Goal: Navigation & Orientation: Find specific page/section

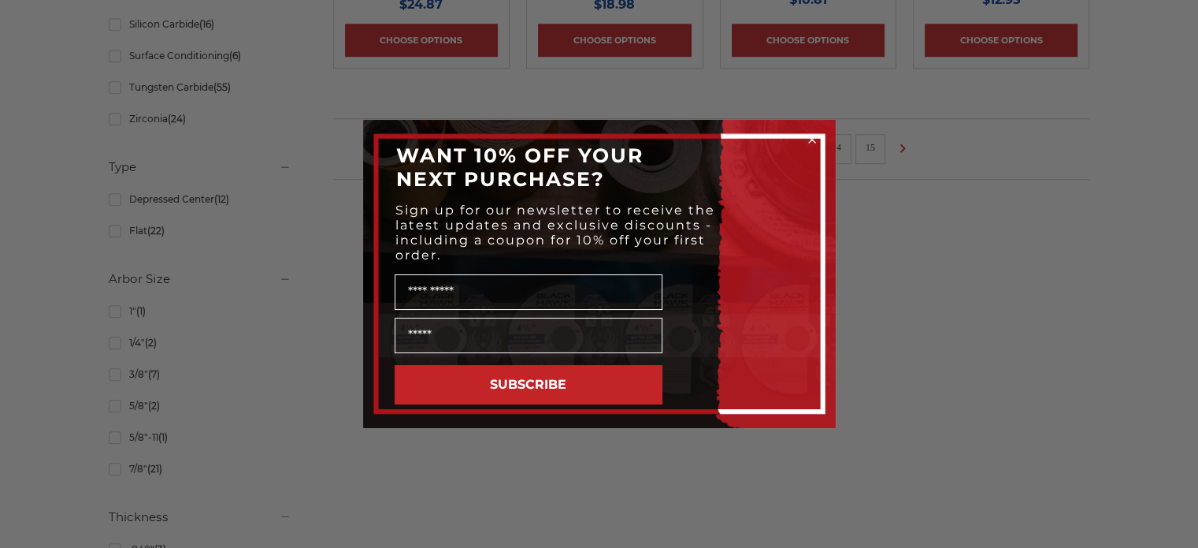
scroll to position [1436, 0]
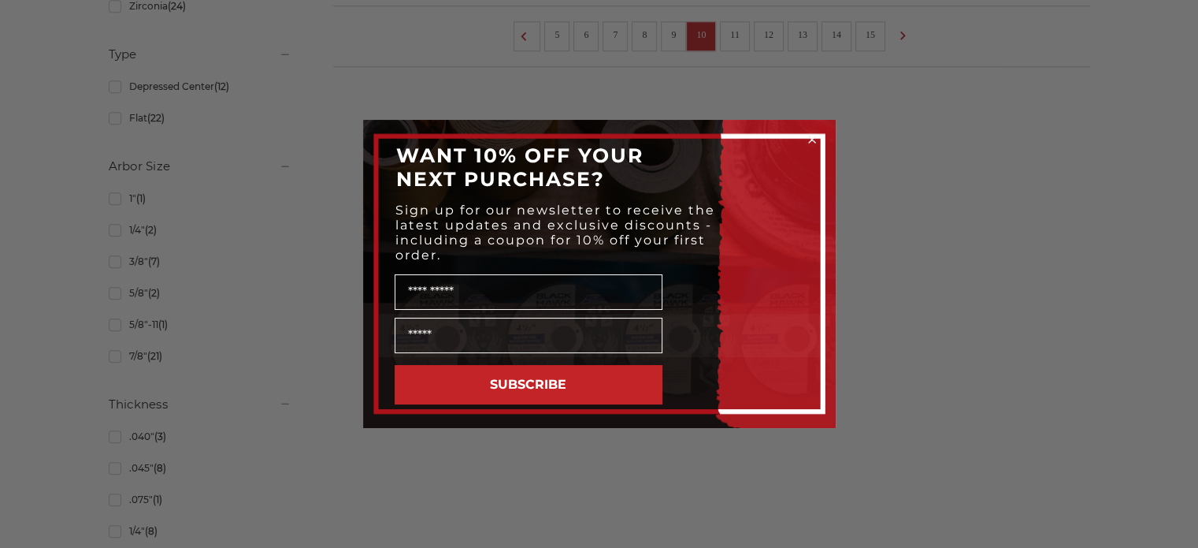
click at [816, 141] on circle "Close dialog" at bounding box center [811, 139] width 15 height 15
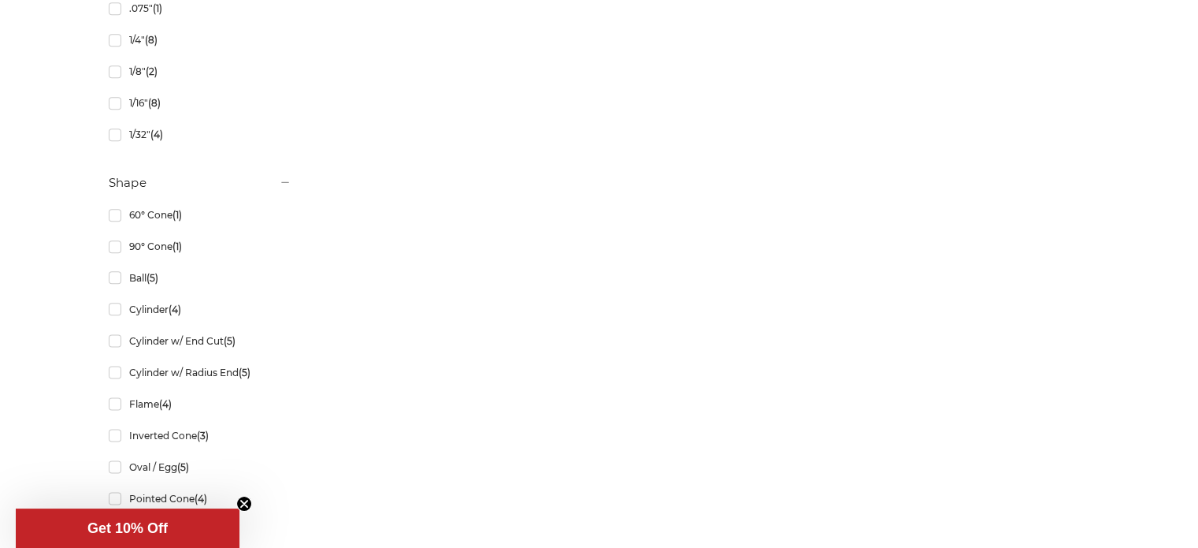
scroll to position [2331, 0]
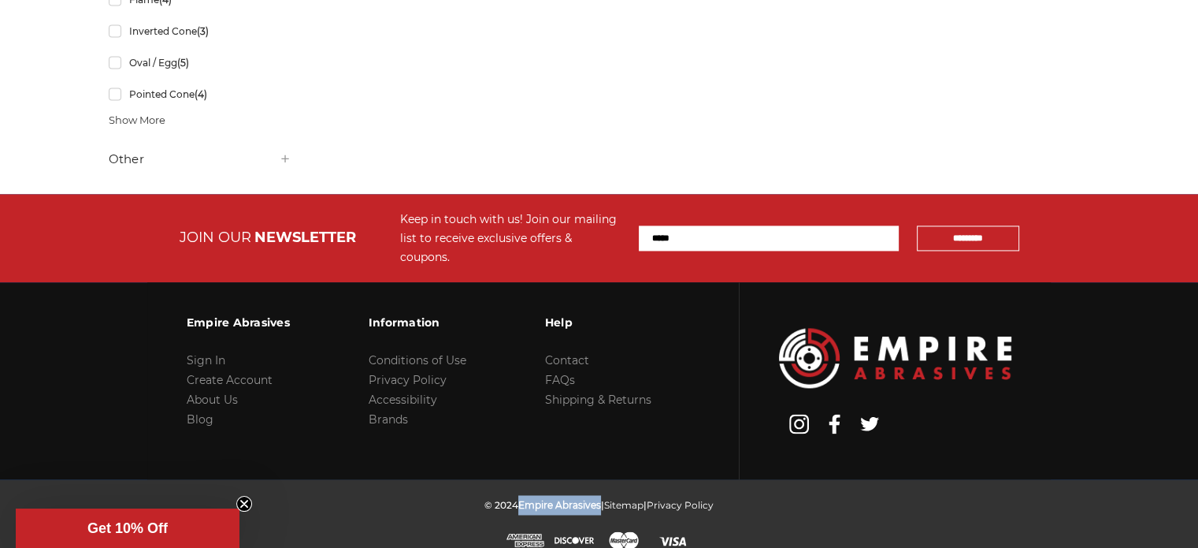
drag, startPoint x: 517, startPoint y: 489, endPoint x: 599, endPoint y: 487, distance: 82.0
click at [599, 495] on p "© 2024 Empire Abrasives | Sitemap | Privacy Policy" at bounding box center [599, 505] width 229 height 20
copy span "Empire Abrasives"
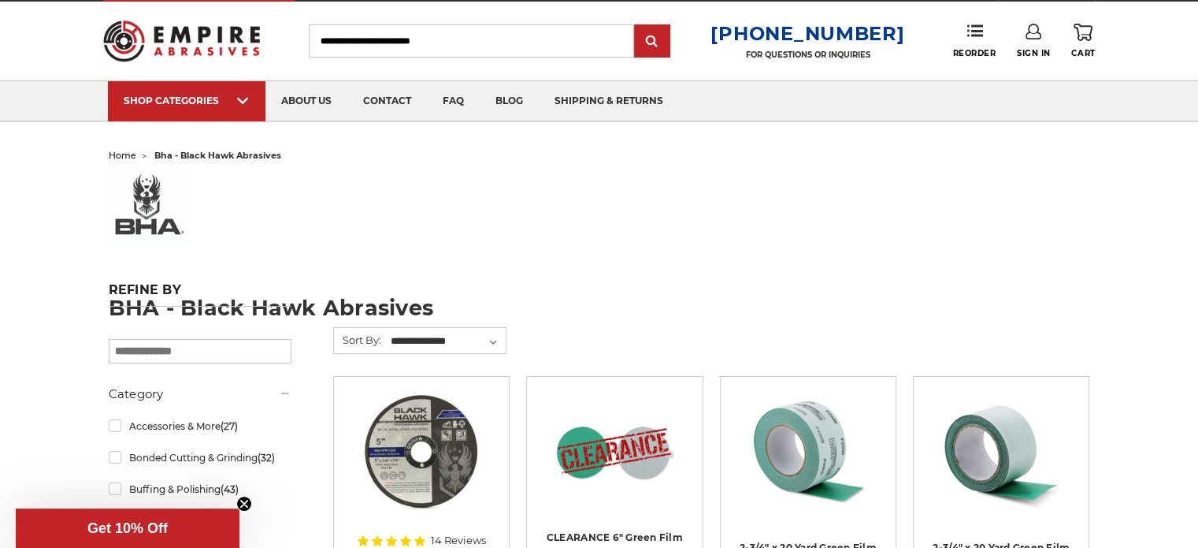
scroll to position [0, 0]
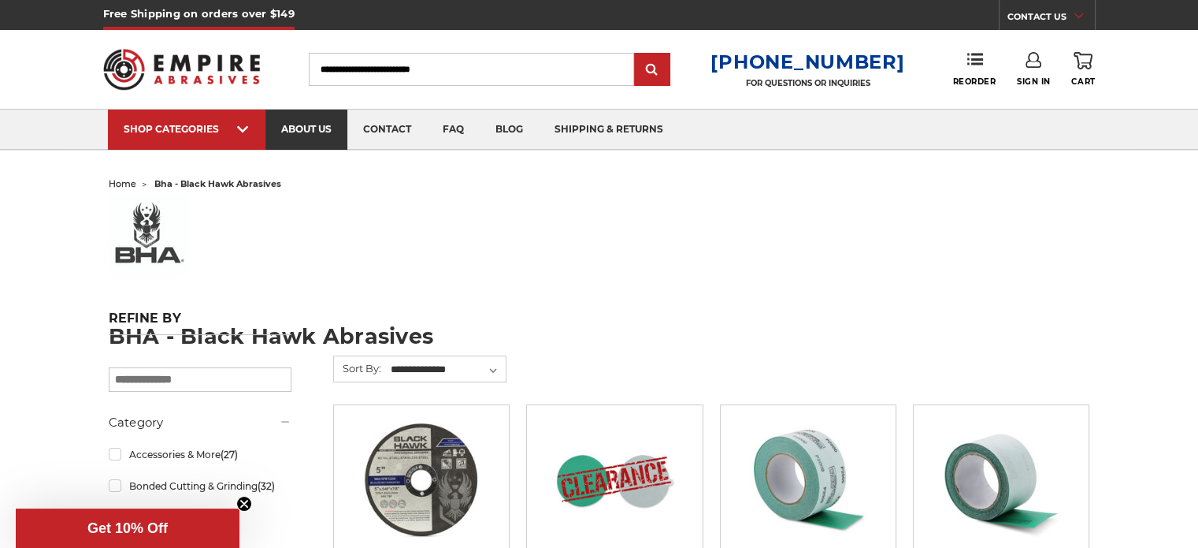
click at [296, 135] on link "about us" at bounding box center [307, 130] width 82 height 40
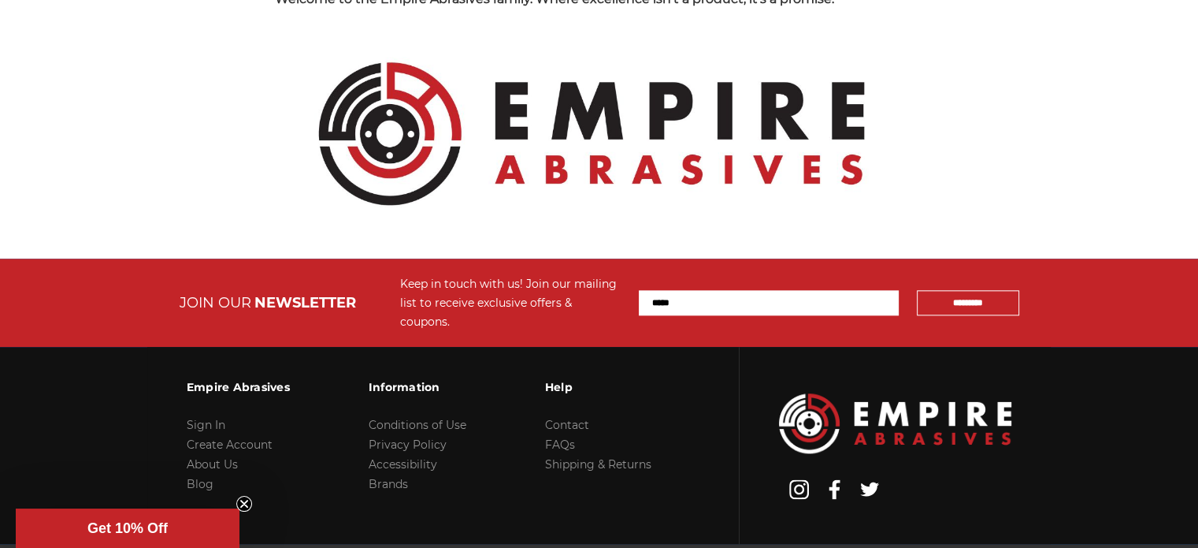
scroll to position [1790, 0]
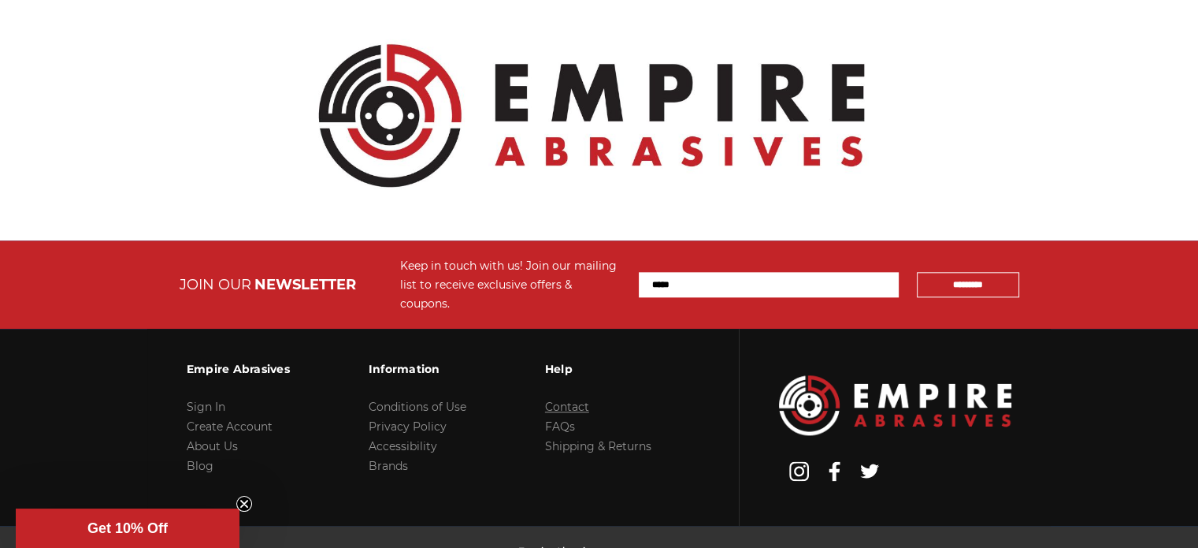
click at [574, 399] on link "Contact" at bounding box center [567, 406] width 44 height 14
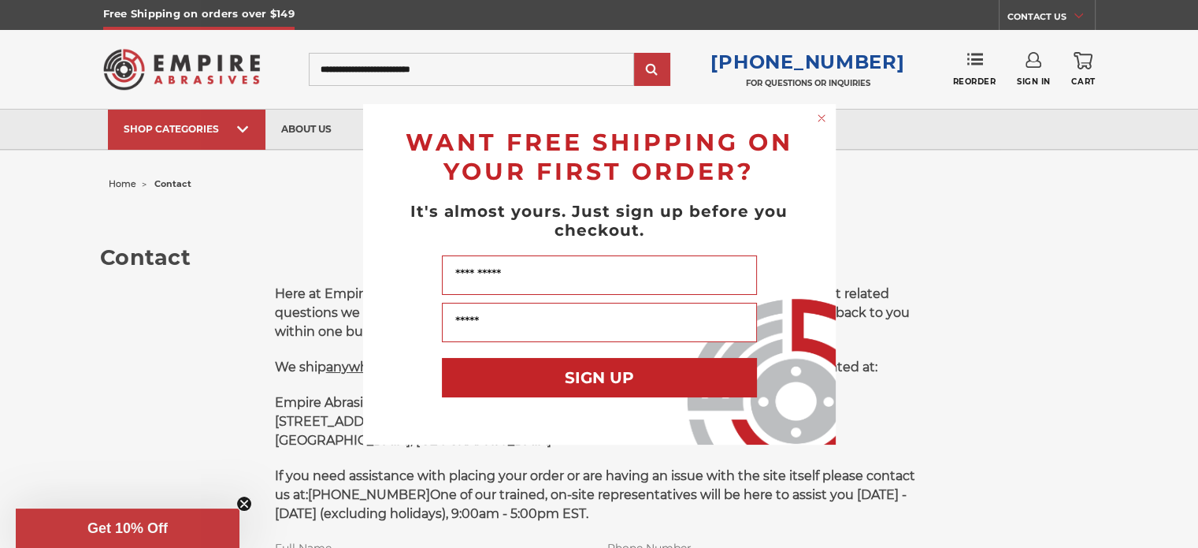
click at [1043, 198] on div "Close dialog WANT FREE SHIPPING ON YOUR FIRST ORDER? It's almost yours. Just si…" at bounding box center [599, 274] width 1198 height 548
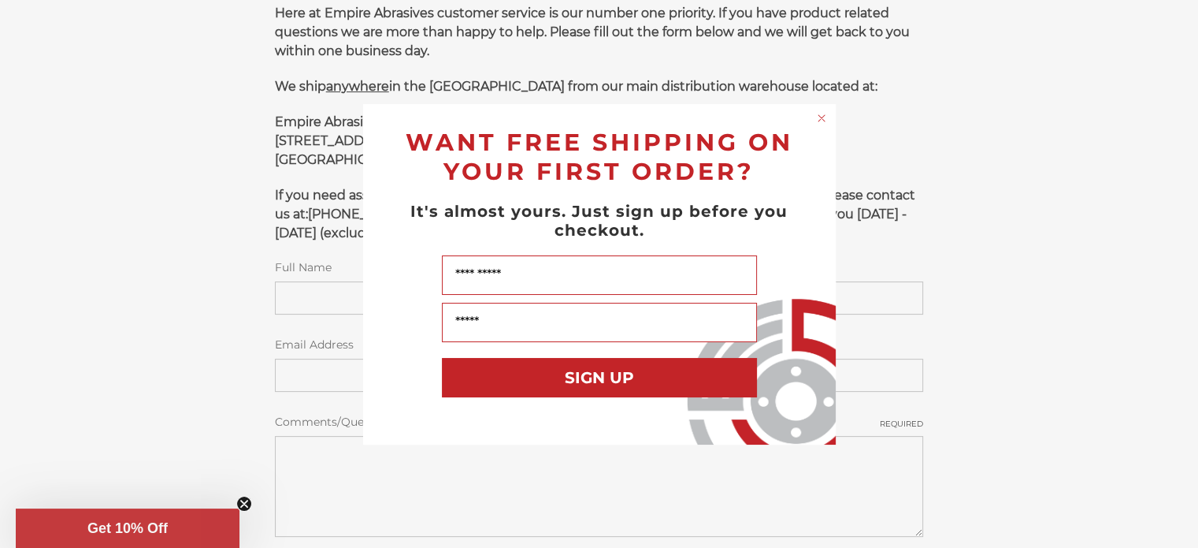
scroll to position [185, 0]
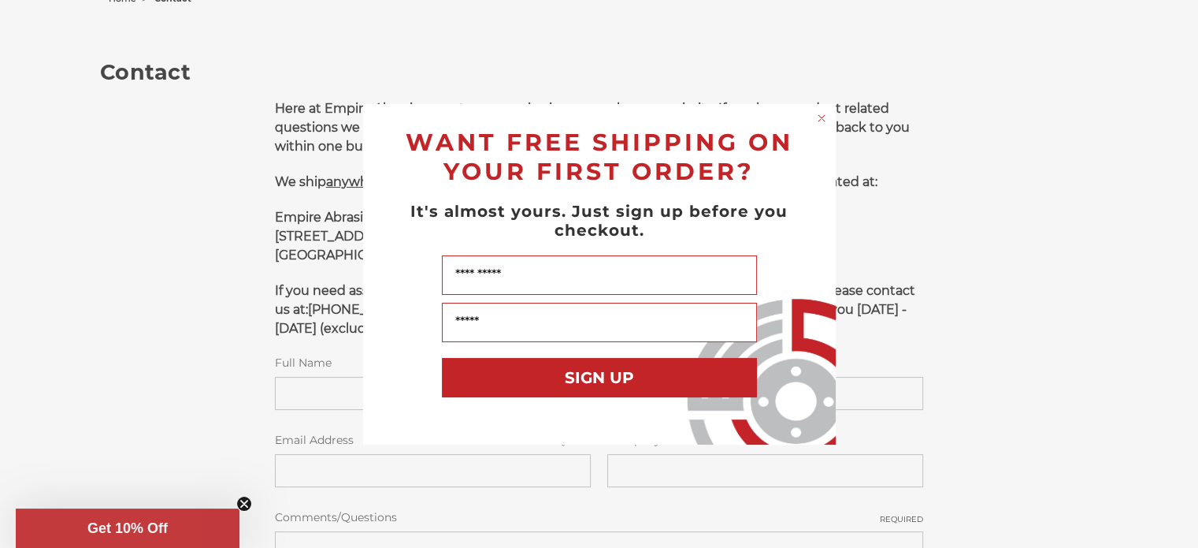
click at [819, 115] on circle "Close dialog" at bounding box center [821, 117] width 15 height 15
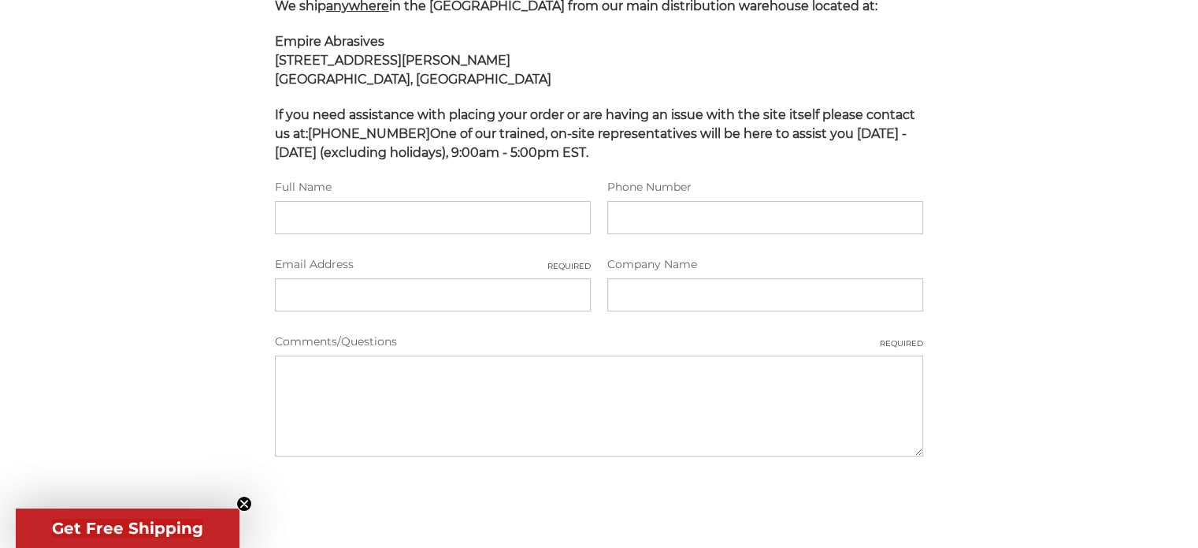
scroll to position [788, 0]
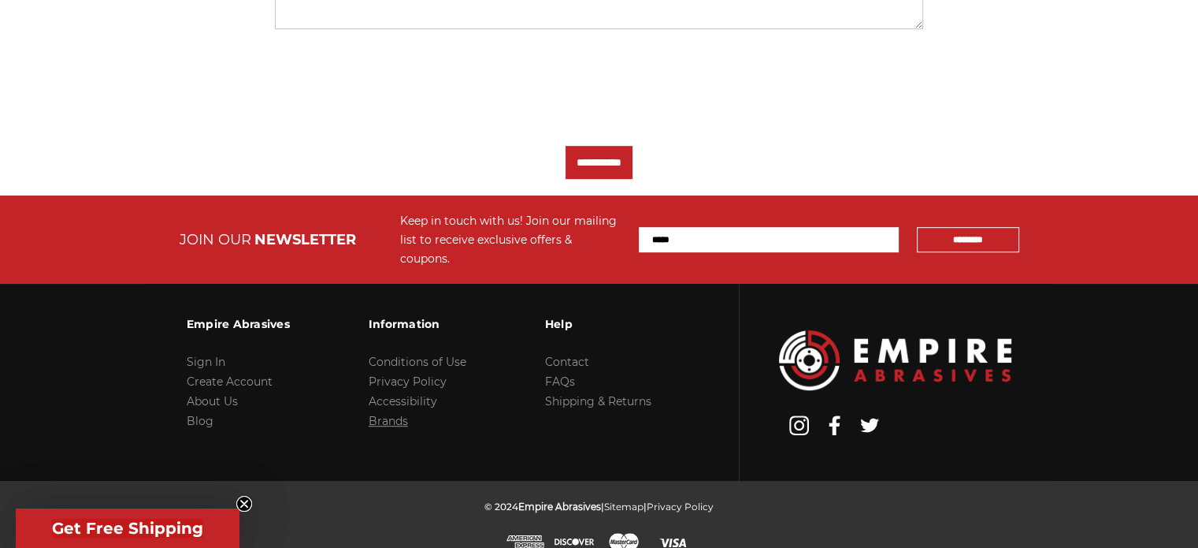
click at [392, 414] on link "Brands" at bounding box center [388, 421] width 39 height 14
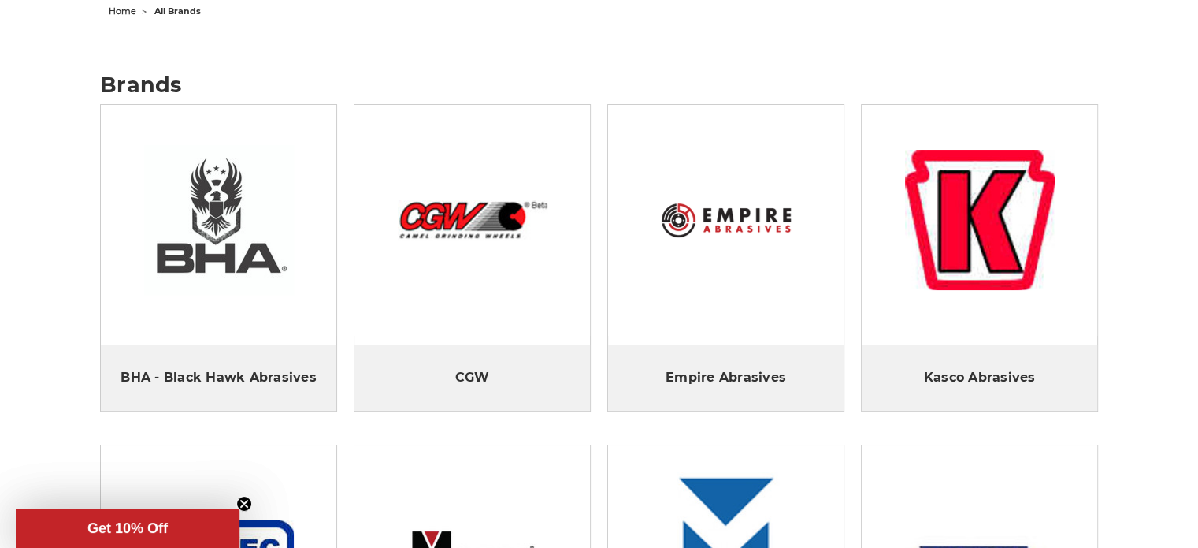
scroll to position [206, 0]
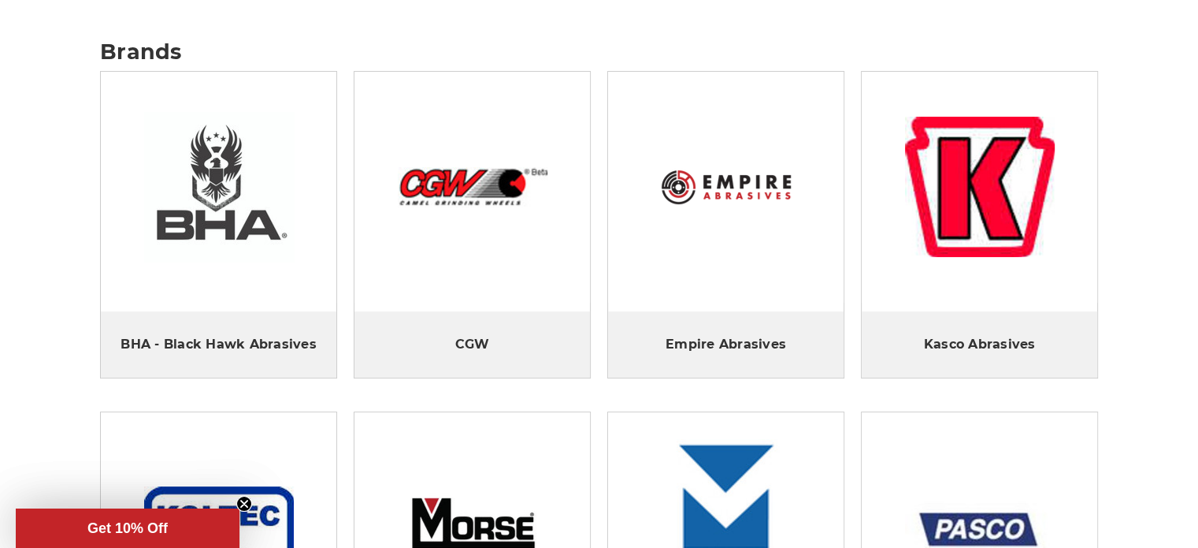
click at [217, 217] on img at bounding box center [219, 187] width 150 height 150
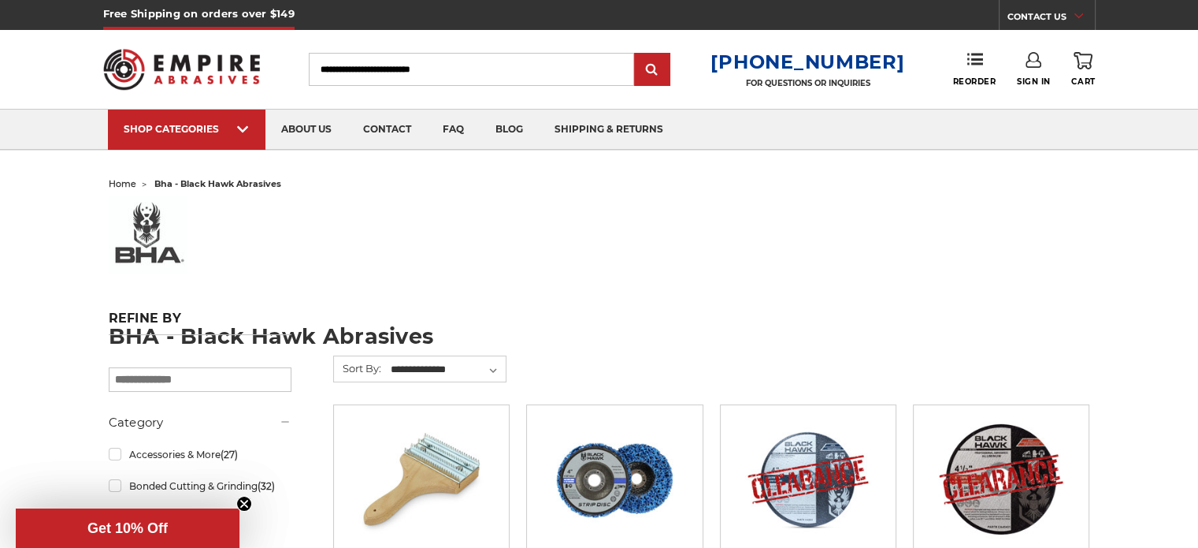
drag, startPoint x: 107, startPoint y: 335, endPoint x: 222, endPoint y: 330, distance: 115.1
